Goal: Obtain resource: Obtain resource

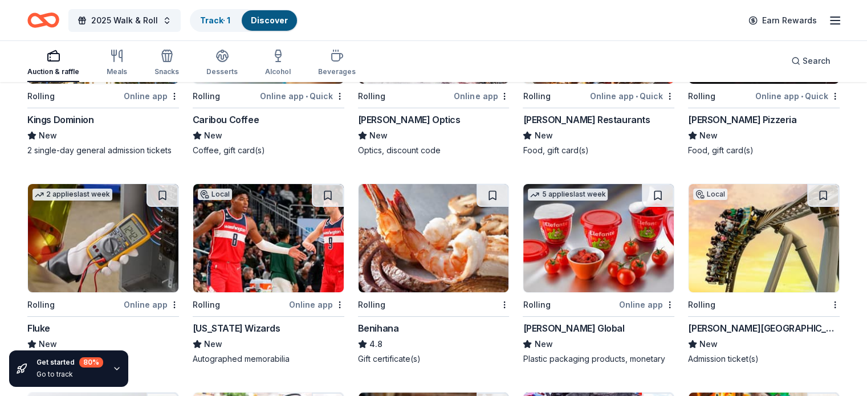
scroll to position [4102, 0]
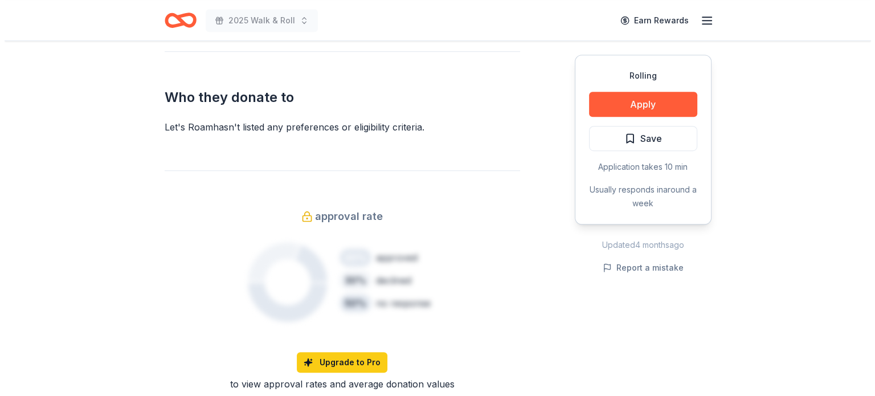
scroll to position [462, 0]
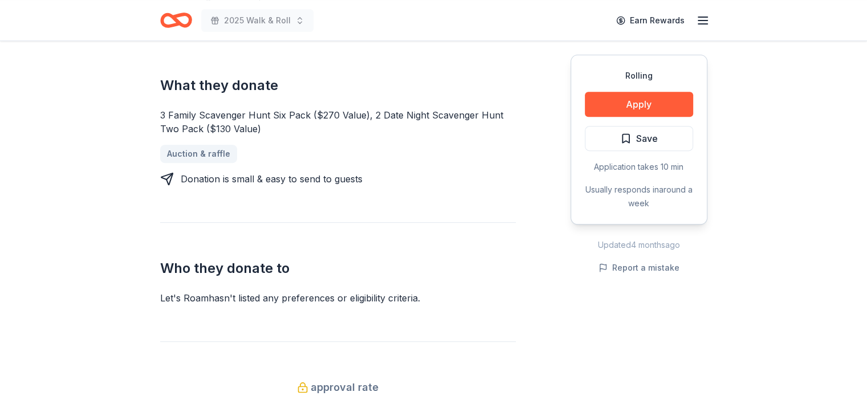
drag, startPoint x: 635, startPoint y: 101, endPoint x: 444, endPoint y: 56, distance: 196.1
click at [444, 56] on div "What they donate 3 Family Scavenger [PERSON_NAME] Six Pack ($270 Value), 2 Date…" at bounding box center [338, 112] width 356 height 146
drag, startPoint x: 628, startPoint y: 97, endPoint x: 569, endPoint y: 307, distance: 217.9
click at [569, 307] on div "Donating in all states Let's Roam is an exciting app-led game that allows you t…" at bounding box center [433, 222] width 547 height 677
click at [640, 97] on button "Apply" at bounding box center [639, 104] width 108 height 25
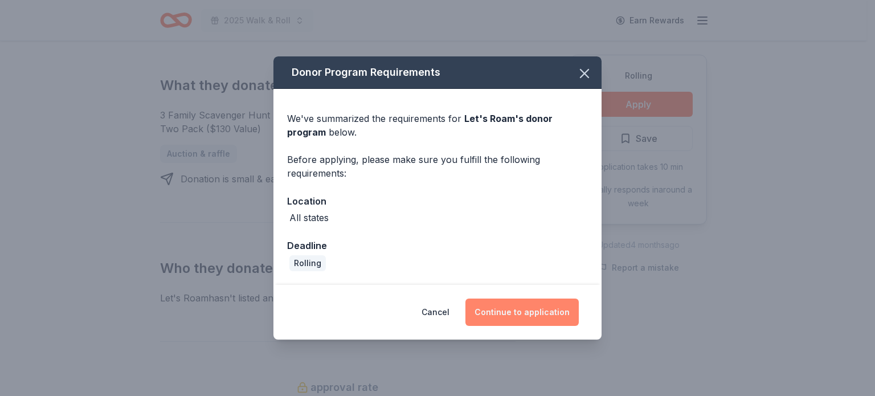
click at [511, 310] on button "Continue to application" at bounding box center [522, 312] width 113 height 27
